Goal: Task Accomplishment & Management: Manage account settings

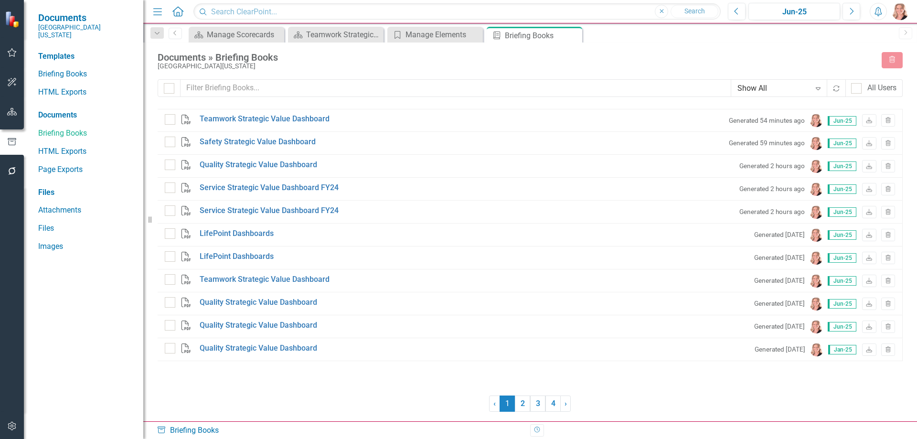
click at [12, 114] on icon "button" at bounding box center [12, 112] width 10 height 8
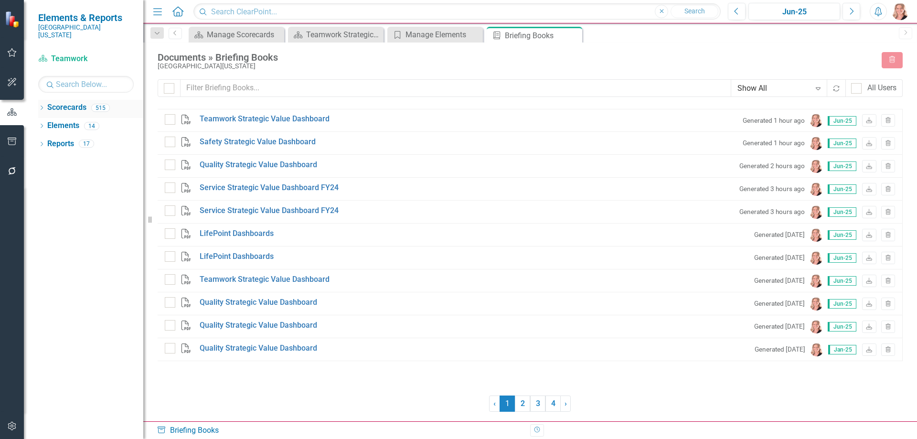
click at [53, 102] on link "Scorecards" at bounding box center [66, 107] width 39 height 11
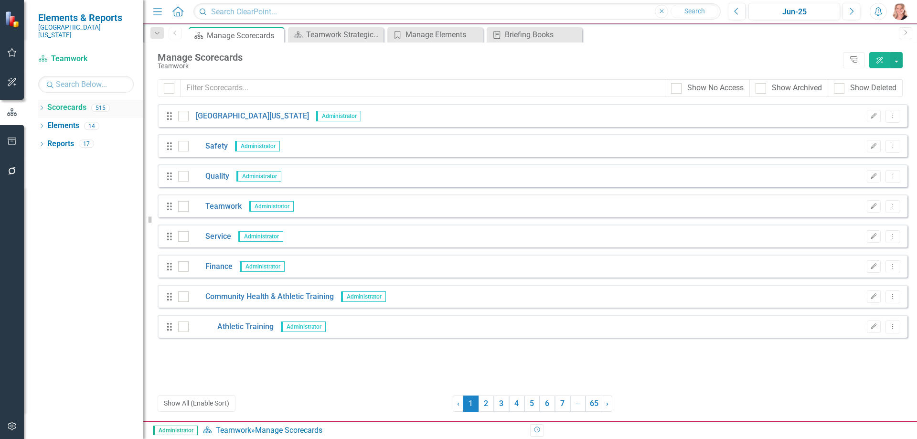
click at [42, 106] on icon "Dropdown" at bounding box center [41, 108] width 7 height 5
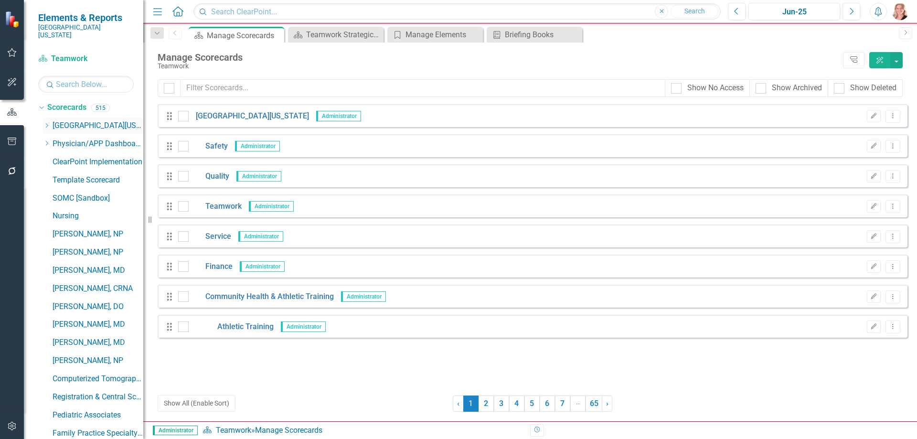
click at [47, 123] on icon "Dropdown" at bounding box center [46, 126] width 7 height 6
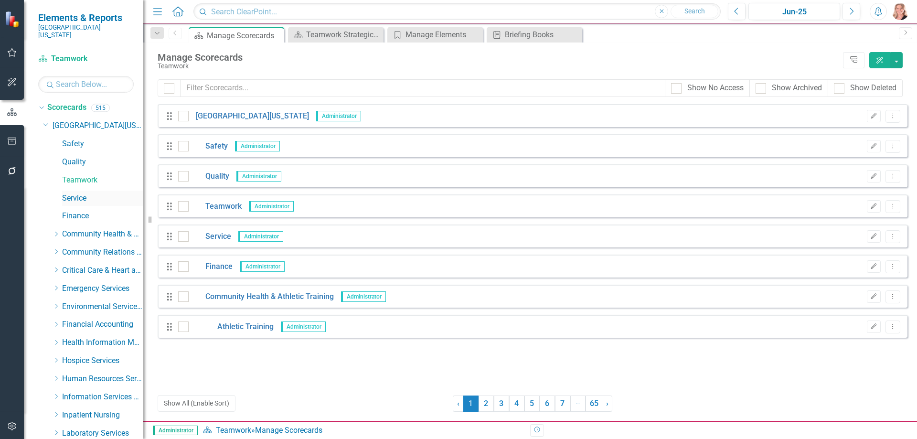
click at [73, 193] on link "Service" at bounding box center [102, 198] width 81 height 11
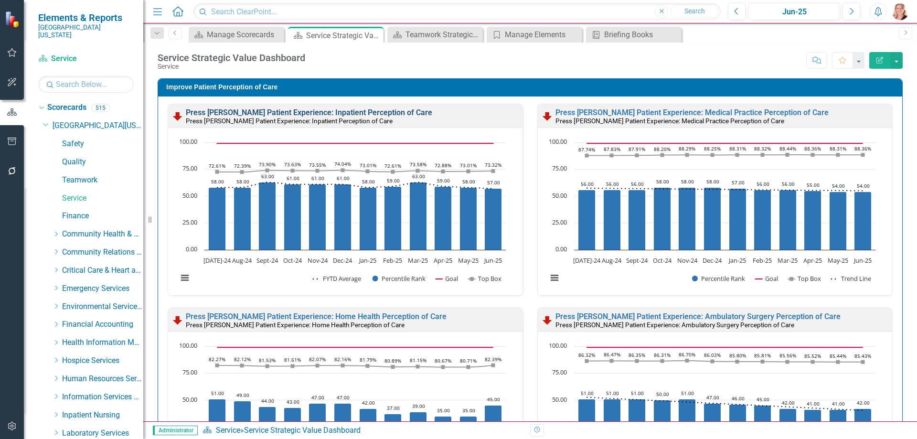
click at [335, 113] on link "Press [PERSON_NAME] Patient Experience: Inpatient Perception of Care" at bounding box center [309, 112] width 247 height 9
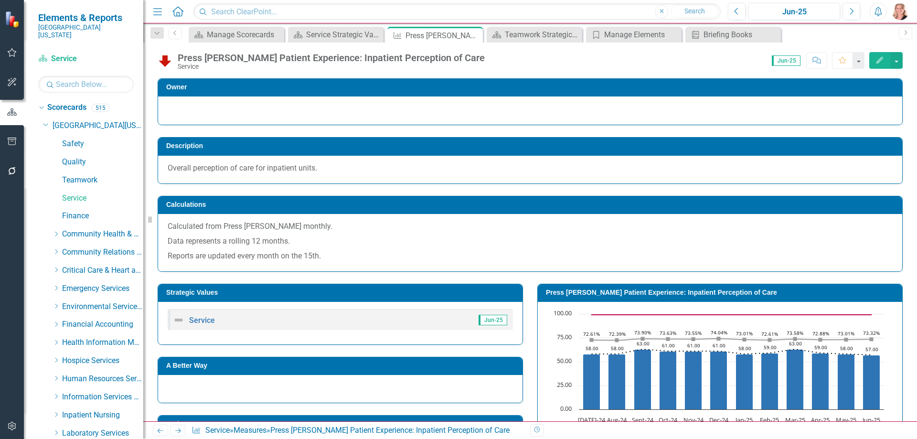
click at [879, 60] on icon "Edit" at bounding box center [880, 60] width 9 height 7
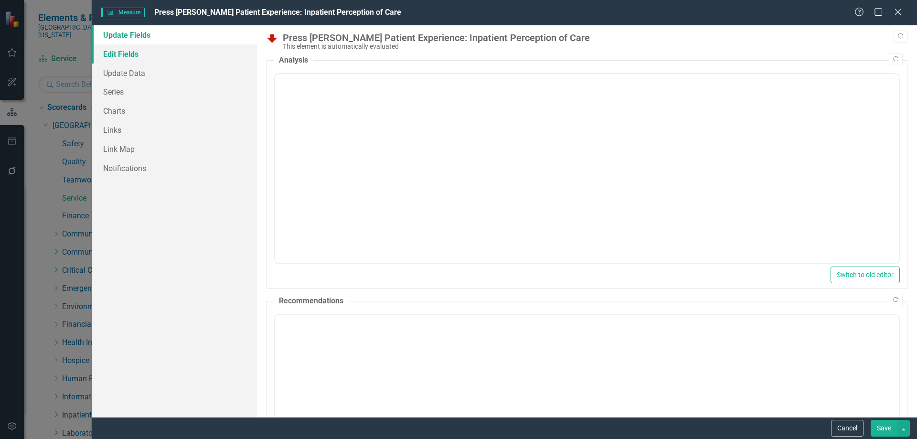
click at [137, 56] on link "Edit Fields" at bounding box center [174, 53] width 165 height 19
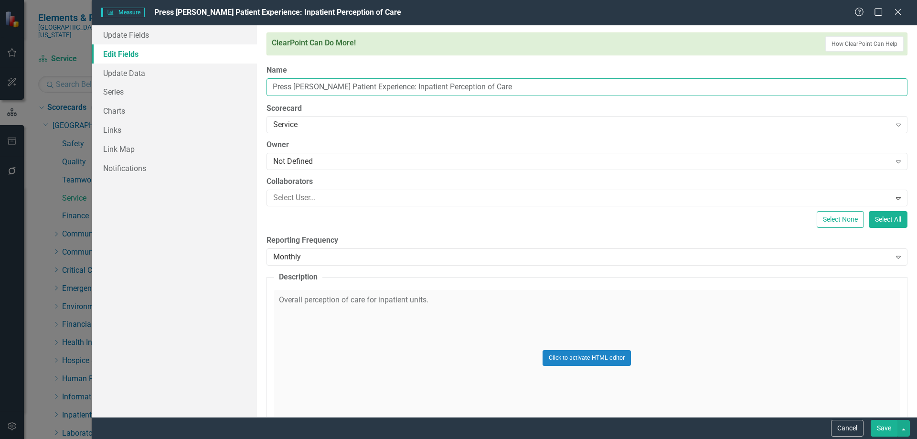
click at [512, 85] on input "Press [PERSON_NAME] Patient Experience: Inpatient Perception of Care" at bounding box center [587, 87] width 641 height 18
type input "Press [PERSON_NAME] Patient Experience: Inpatient"
click at [842, 428] on button "Cancel" at bounding box center [847, 428] width 32 height 17
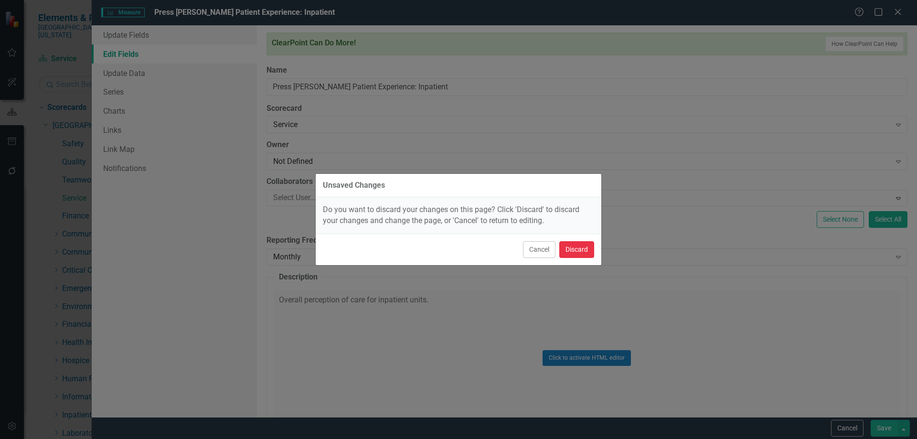
click at [587, 254] on button "Discard" at bounding box center [577, 249] width 35 height 17
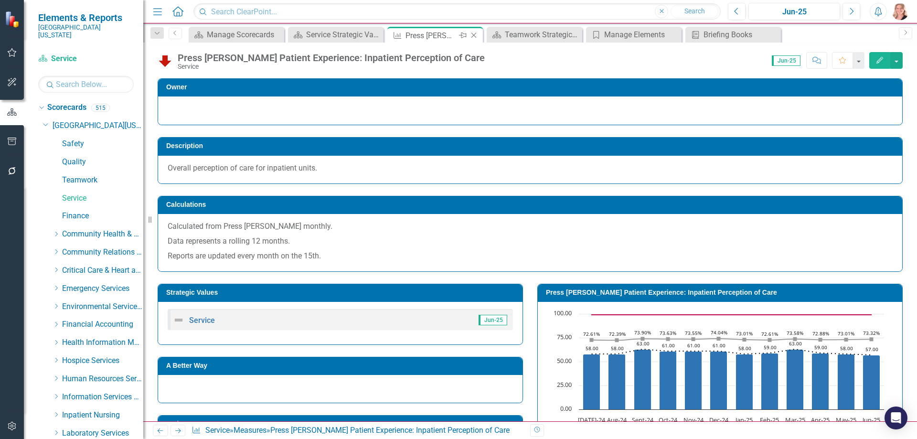
click at [474, 35] on icon "Close" at bounding box center [474, 36] width 10 height 8
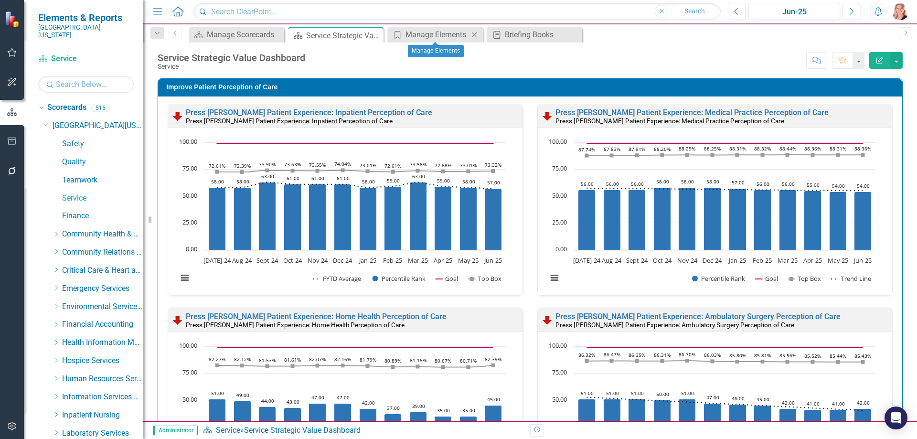
click at [474, 35] on icon "Close" at bounding box center [475, 35] width 10 height 8
click at [0, 0] on icon "Close" at bounding box center [0, 0] width 0 height 0
click at [376, 34] on icon "Close" at bounding box center [375, 36] width 10 height 8
